Goal: Register for event/course

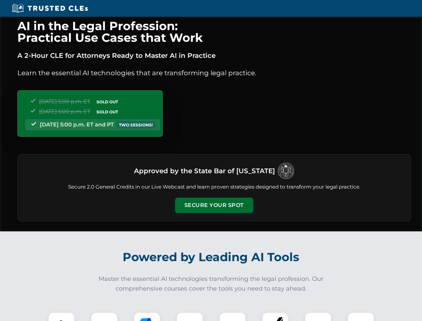
click at [214, 205] on button "Secure Your Spot" at bounding box center [214, 204] width 78 height 15
click at [61, 316] on img at bounding box center [61, 325] width 19 height 19
click at [104, 316] on div at bounding box center [104, 325] width 27 height 27
